Goal: Information Seeking & Learning: Find specific fact

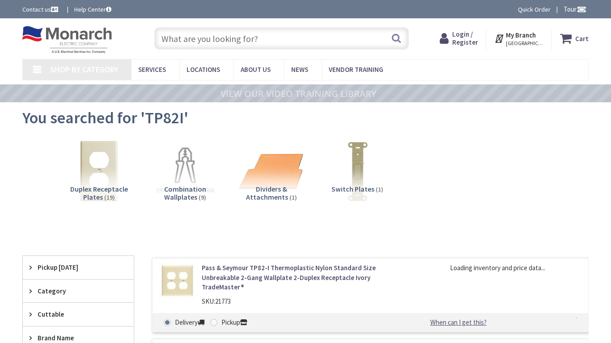
type input "Tin Pot Run Ln, [GEOGRAPHIC_DATA], VA 22734, [GEOGRAPHIC_DATA]"
